Goal: Browse casually: Explore the website without a specific task or goal

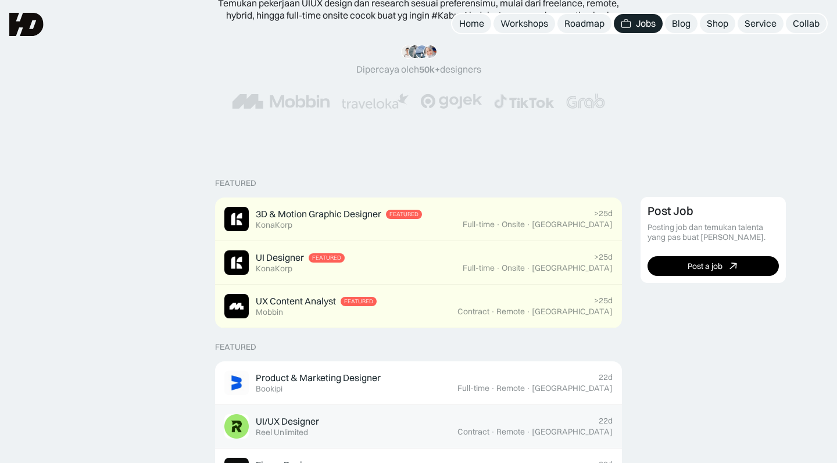
scroll to position [91, 0]
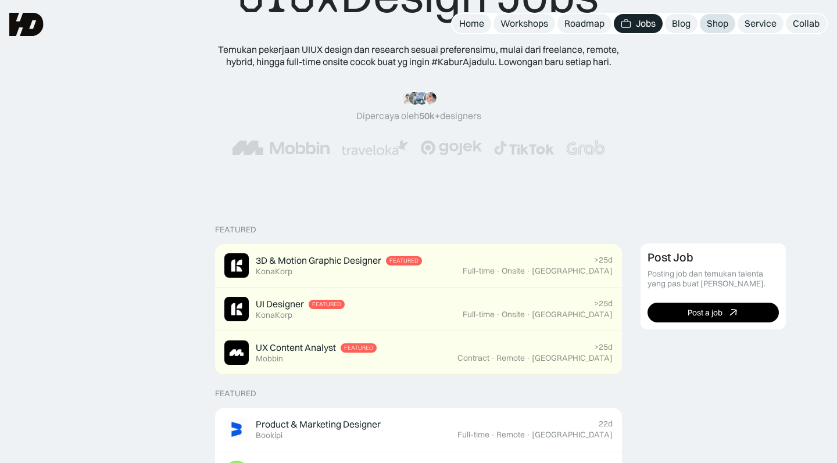
click at [721, 26] on div "Shop" at bounding box center [716, 23] width 21 height 12
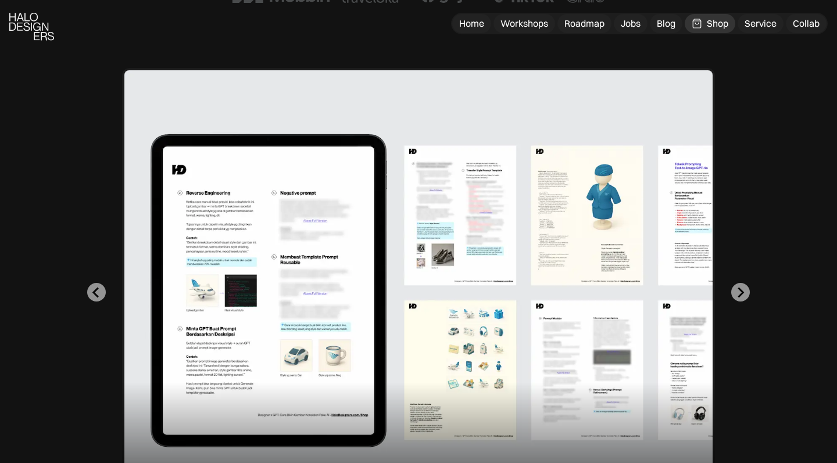
scroll to position [450, 0]
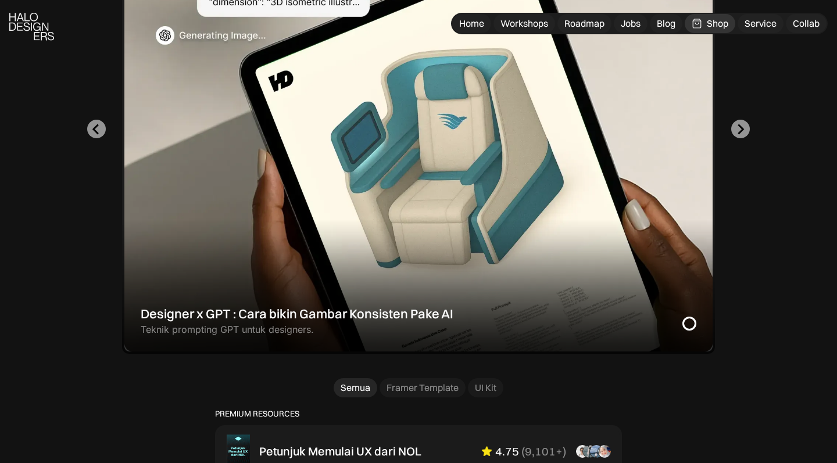
click at [749, 132] on div "Designer x GPT : Cara bikin Gambar Konsisten Pake AI Teknik prompting GPT untuk…" at bounding box center [418, 129] width 744 height 449
click at [741, 139] on div "Designer x GPT : Cara bikin Gambar Konsisten Pake AI Teknik prompting GPT untuk…" at bounding box center [418, 129] width 744 height 449
click at [741, 137] on div "Designer x GPT : Cara bikin Gambar Konsisten Pake AI Teknik prompting GPT untuk…" at bounding box center [418, 129] width 744 height 449
click at [744, 127] on icon "Next slide" at bounding box center [739, 129] width 11 height 11
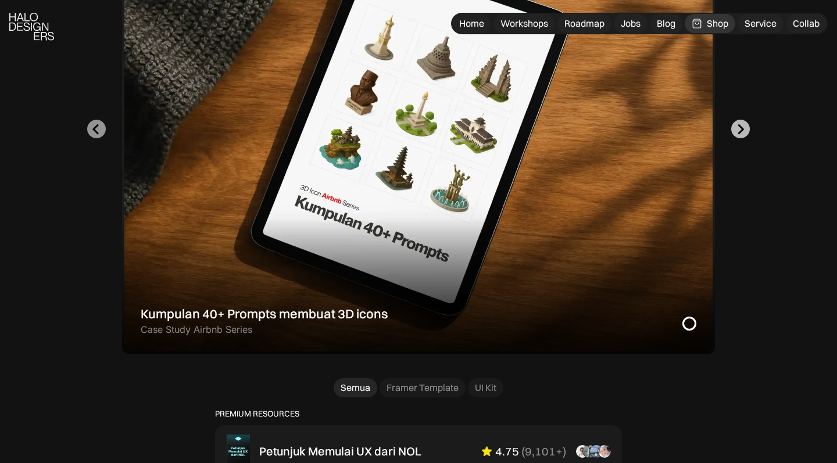
click at [744, 127] on icon "Go to first slide" at bounding box center [739, 129] width 11 height 11
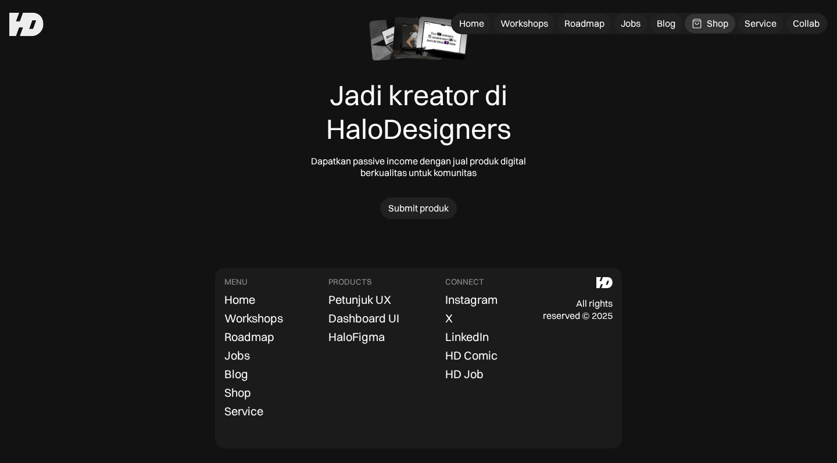
scroll to position [3692, 0]
click at [569, 19] on div "Roadmap" at bounding box center [584, 23] width 40 height 12
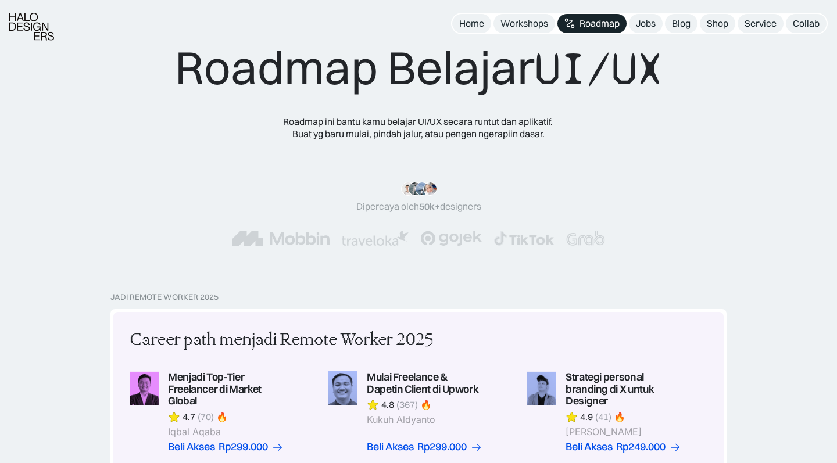
scroll to position [20, 0]
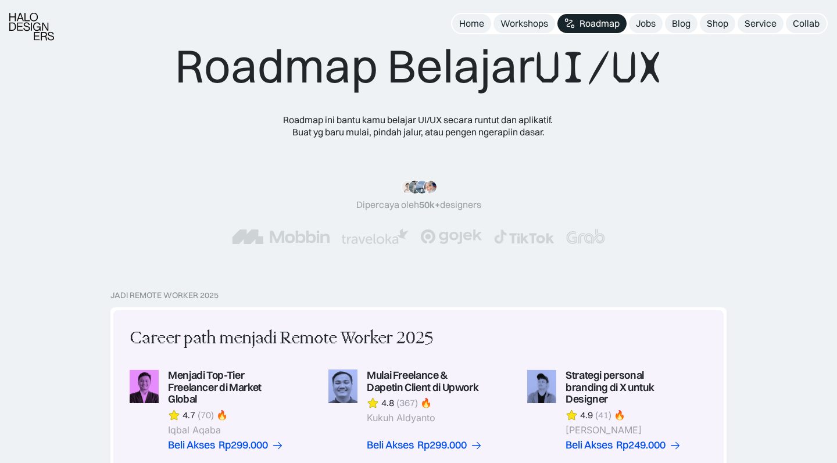
click at [401, 240] on img at bounding box center [374, 236] width 67 height 15
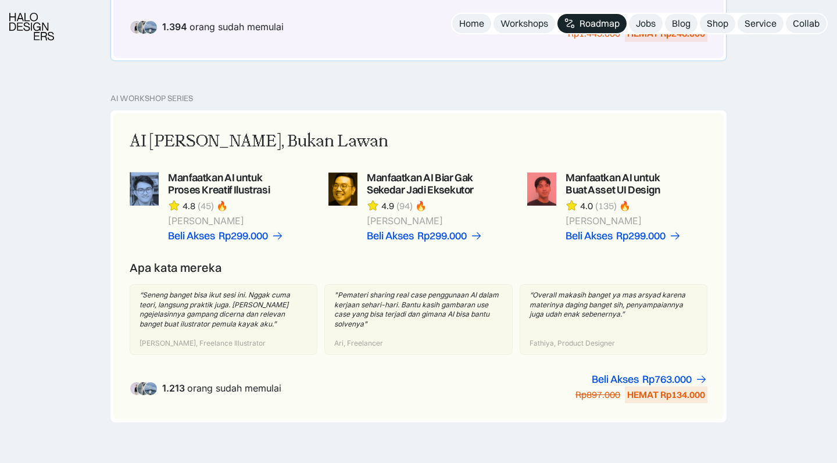
scroll to position [741, 0]
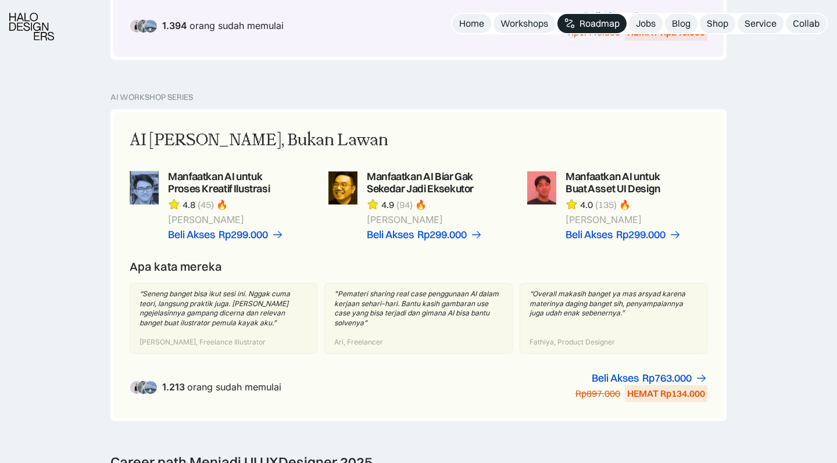
click at [26, 23] on img at bounding box center [31, 27] width 45 height 28
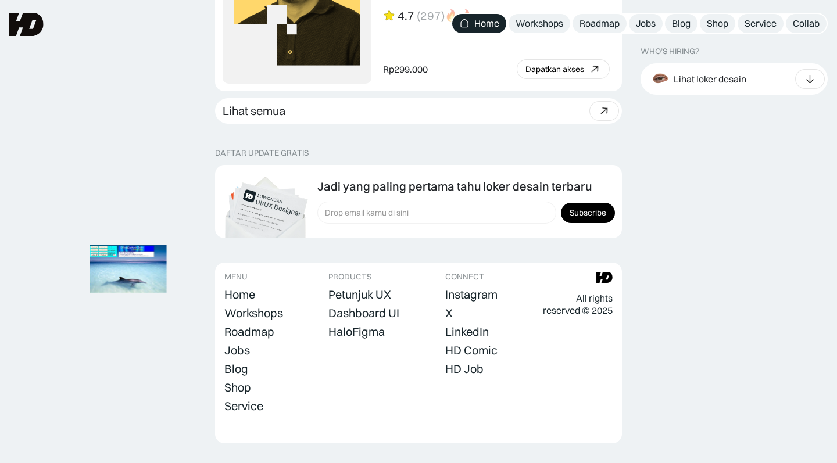
scroll to position [3273, 0]
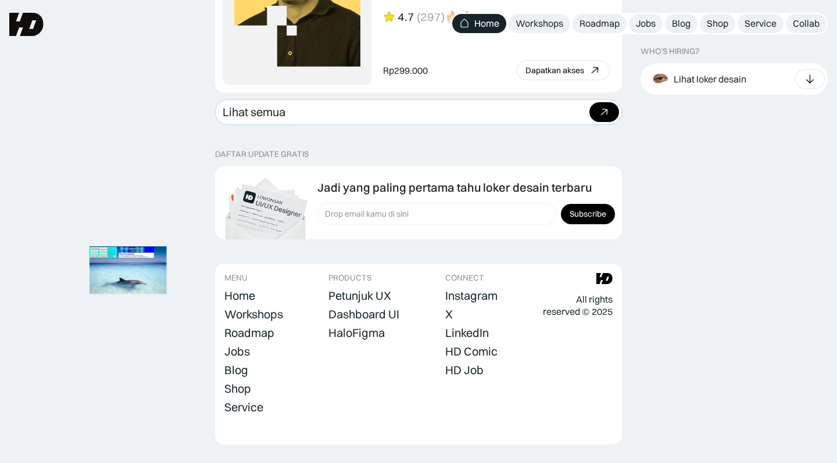
click at [307, 107] on link "Lihat semua Beli bundle Hemat Rp706.001 Rp5,206,000 Rp4.499.999 Beli paket" at bounding box center [418, 112] width 407 height 26
